Goal: Check status

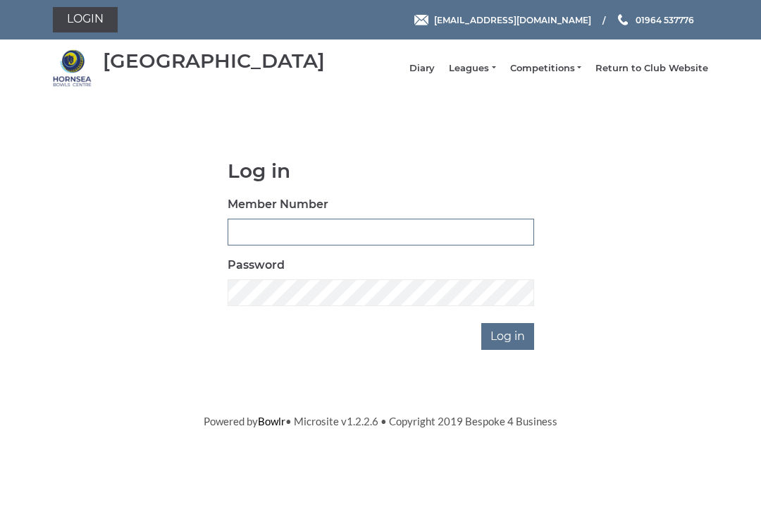
type input "0530"
click at [509, 346] on input "Log in" at bounding box center [507, 336] width 53 height 27
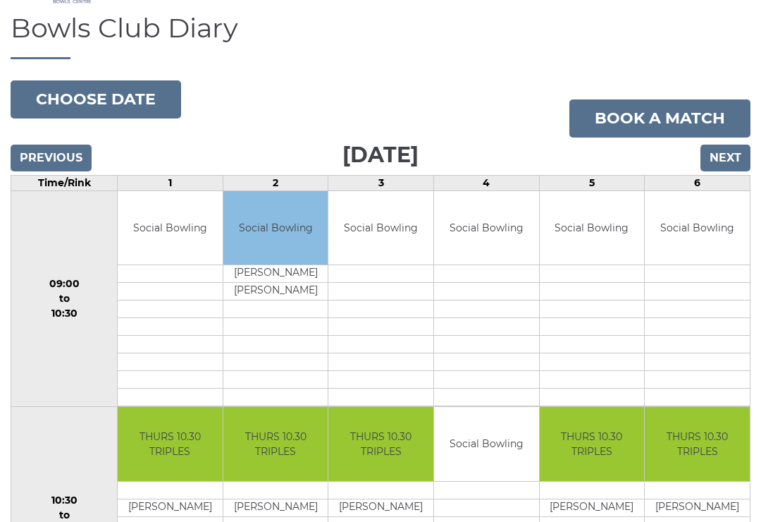
scroll to position [90, 0]
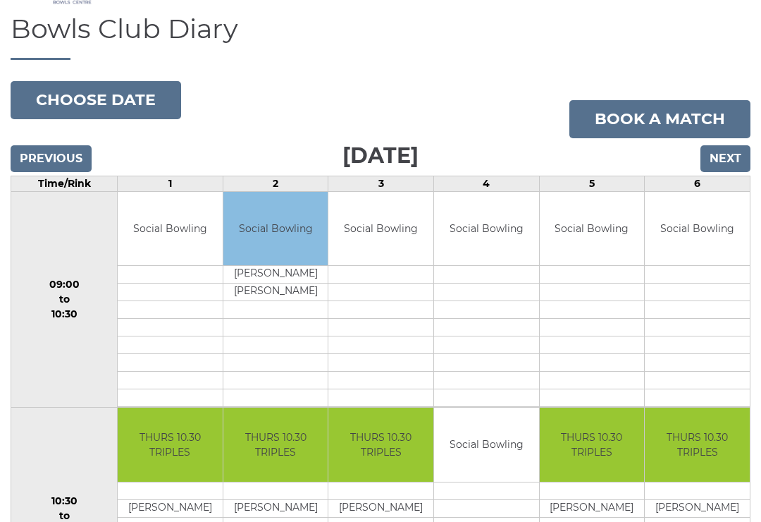
click at [49, 164] on input "Previous" at bounding box center [51, 159] width 81 height 27
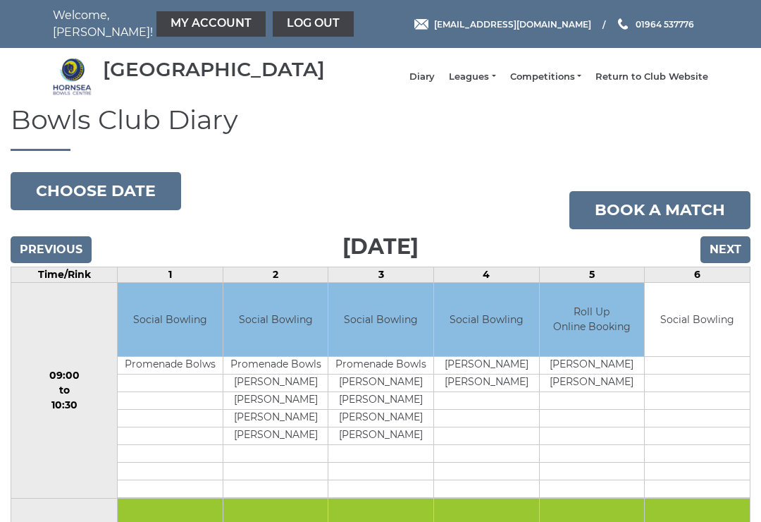
click at [734, 252] on input "Next" at bounding box center [726, 249] width 50 height 27
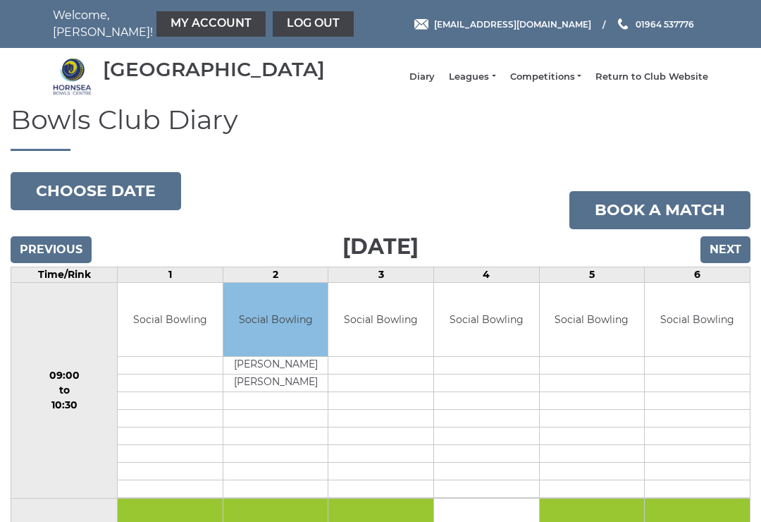
click at [734, 260] on input "Next" at bounding box center [726, 249] width 50 height 27
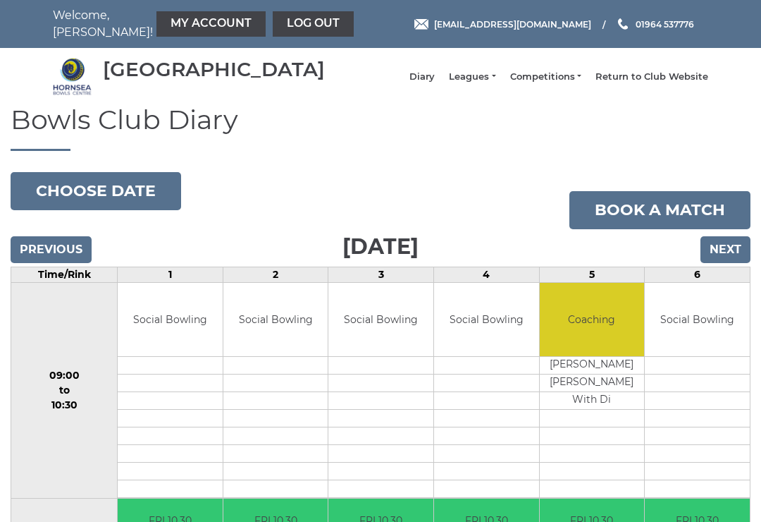
click at [29, 151] on h1 "Bowls Club Diary" at bounding box center [381, 128] width 740 height 46
